Goal: Navigation & Orientation: Find specific page/section

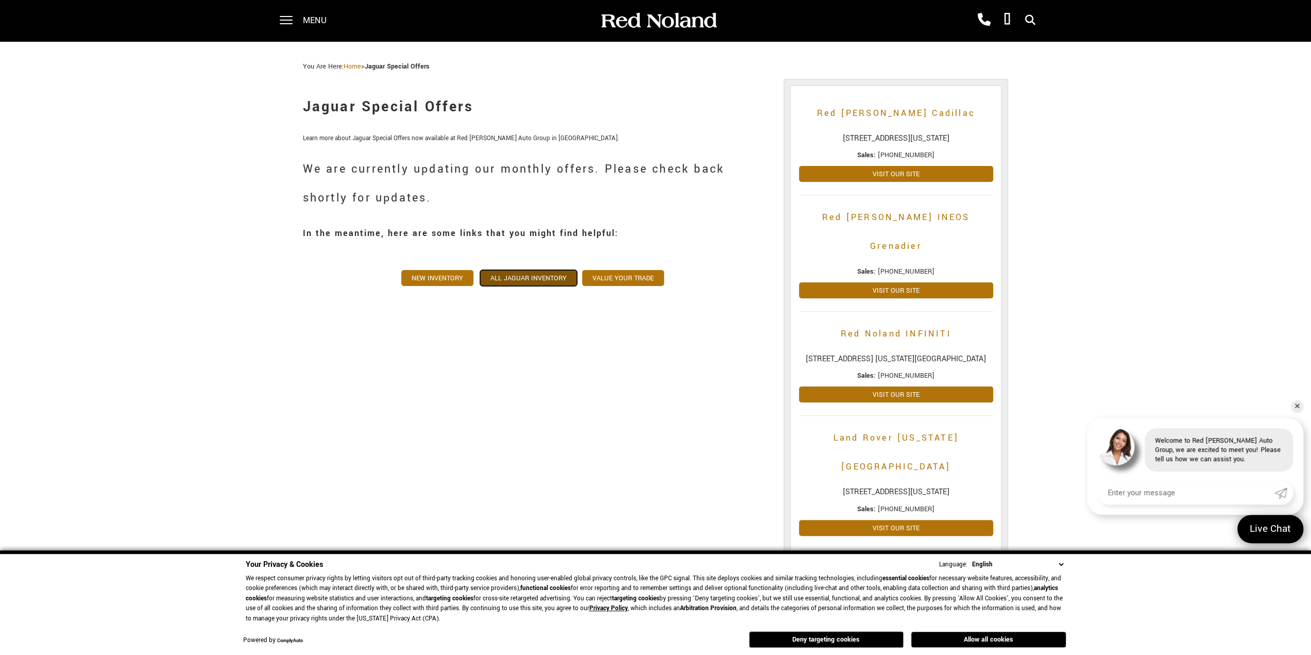
click at [544, 276] on link "All Jaguar Inventory" at bounding box center [528, 278] width 97 height 16
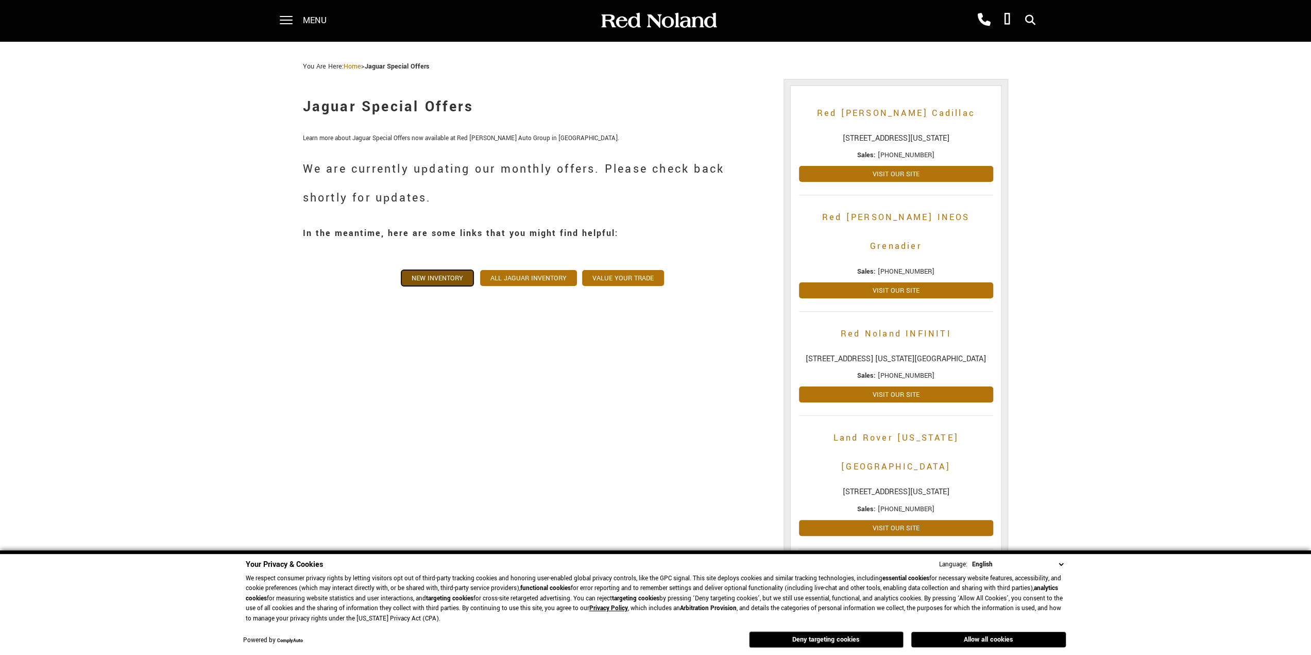
click at [441, 275] on link "New Inventory" at bounding box center [437, 278] width 72 height 16
